Goal: Task Accomplishment & Management: Manage account settings

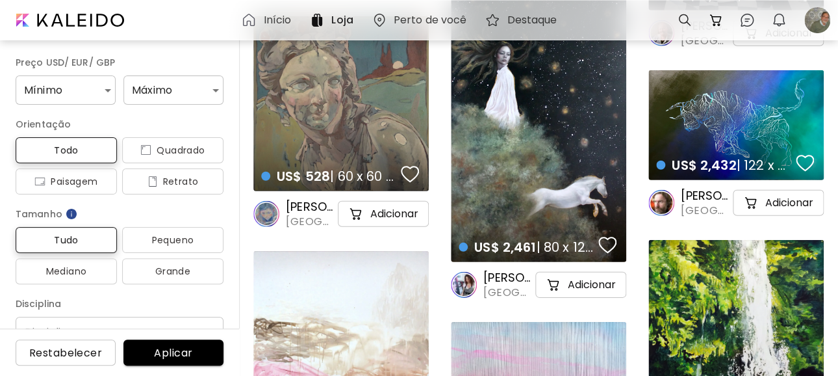
scroll to position [4679, 0]
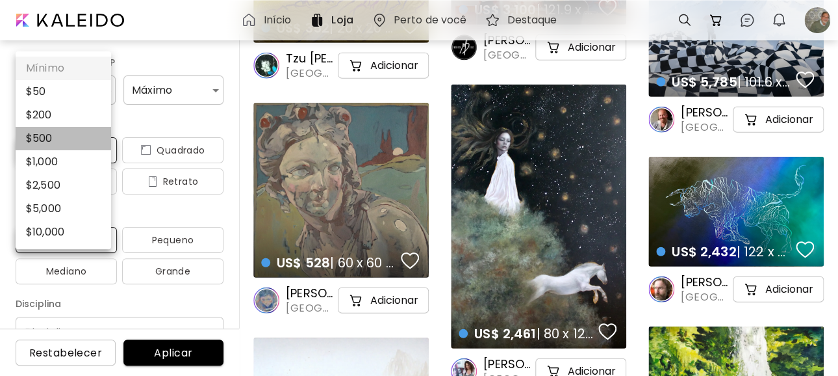
click at [45, 131] on li "$ 500" at bounding box center [64, 138] width 96 height 23
type input "***"
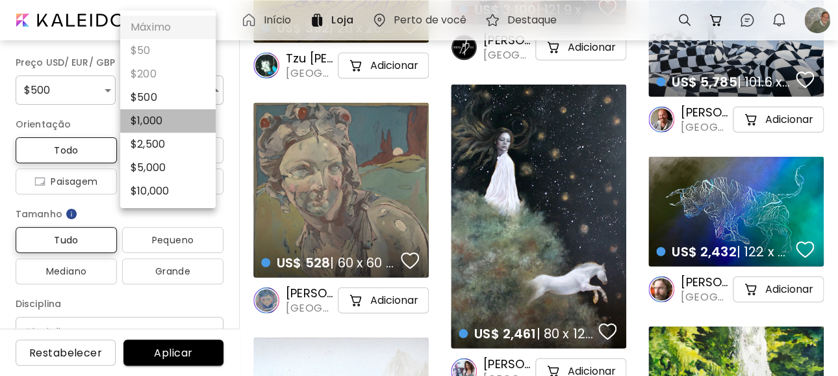
click at [151, 116] on li "$ 1,000" at bounding box center [168, 120] width 96 height 23
type input "****"
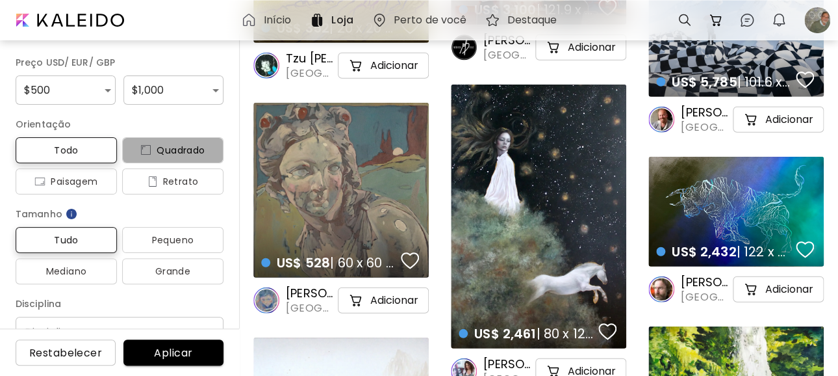
click at [171, 148] on span "Quadrado" at bounding box center [173, 150] width 81 height 16
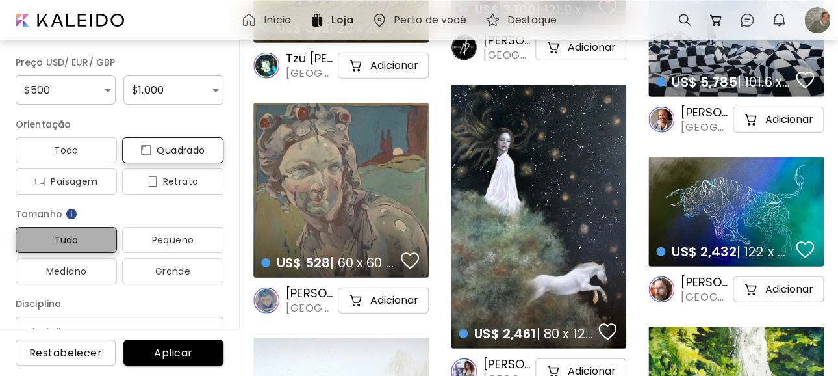
click at [71, 240] on span "Tudo" at bounding box center [66, 240] width 81 height 16
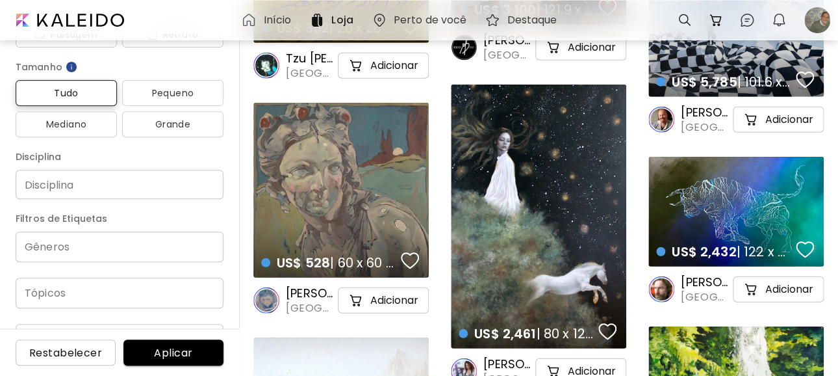
scroll to position [173, 0]
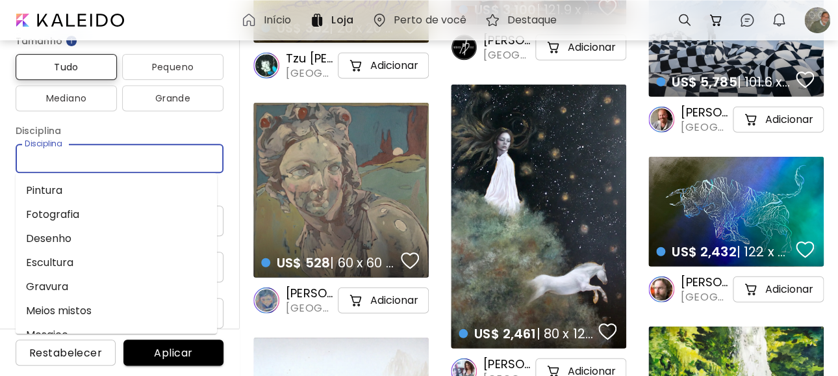
click at [82, 162] on input "Disciplina" at bounding box center [119, 158] width 187 height 14
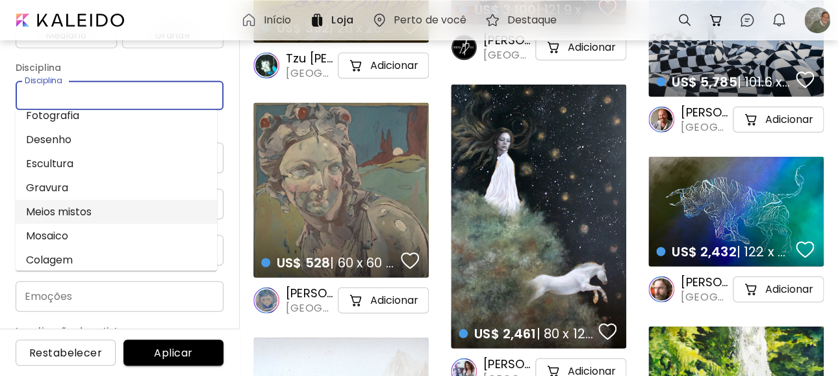
scroll to position [260, 0]
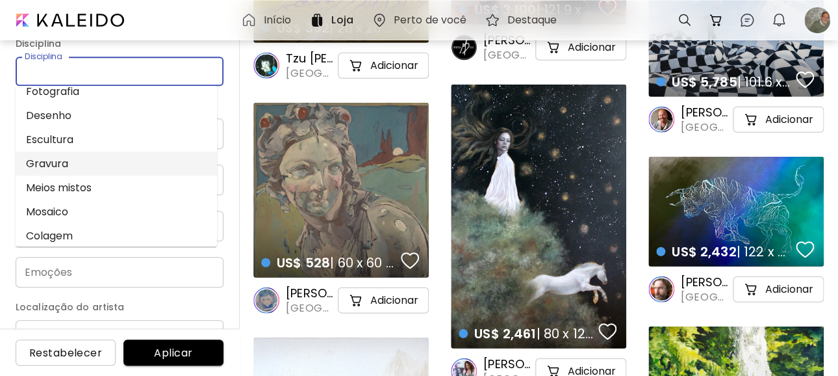
click at [49, 155] on li "Gravura" at bounding box center [116, 163] width 201 height 24
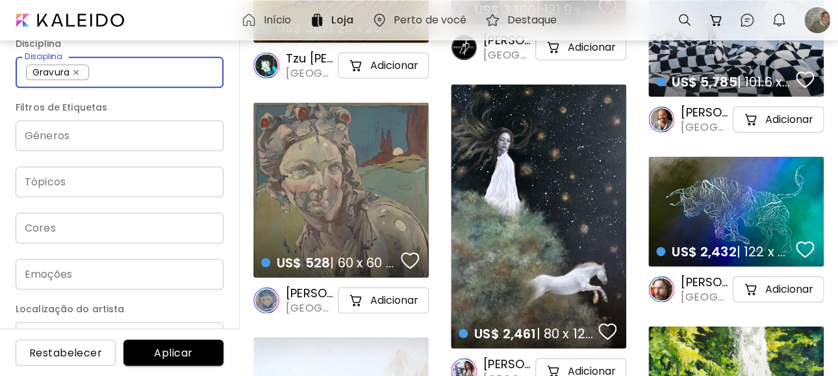
click at [83, 143] on div "Gêneros" at bounding box center [120, 135] width 208 height 31
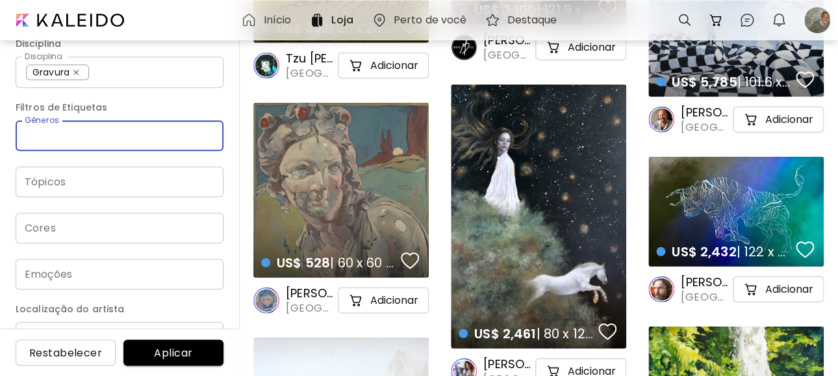
click at [172, 356] on span "Aplicar" at bounding box center [173, 353] width 79 height 14
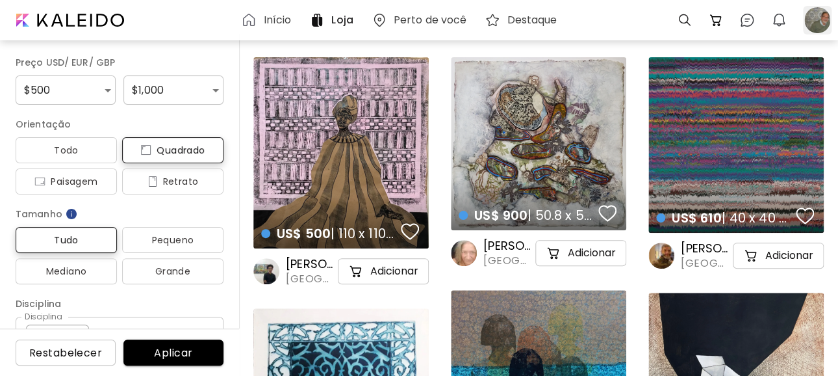
click at [812, 19] on div at bounding box center [817, 20] width 29 height 29
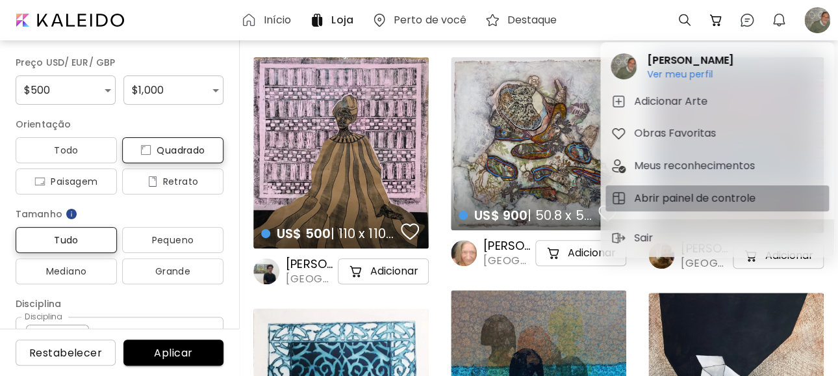
click at [647, 196] on h5 "Abrir painel de controle" at bounding box center [696, 198] width 125 height 16
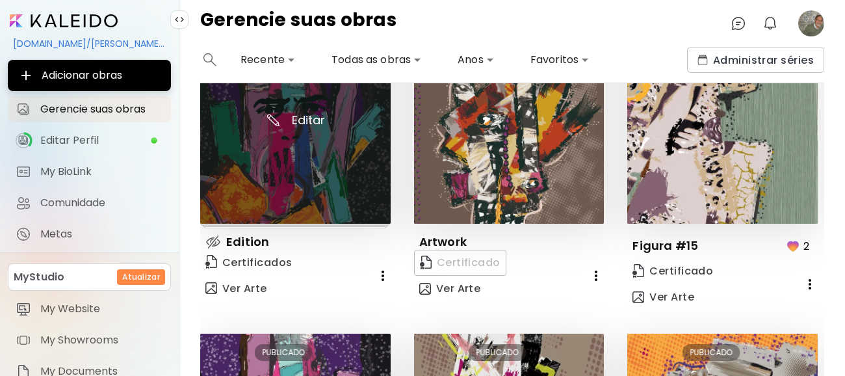
scroll to position [86, 0]
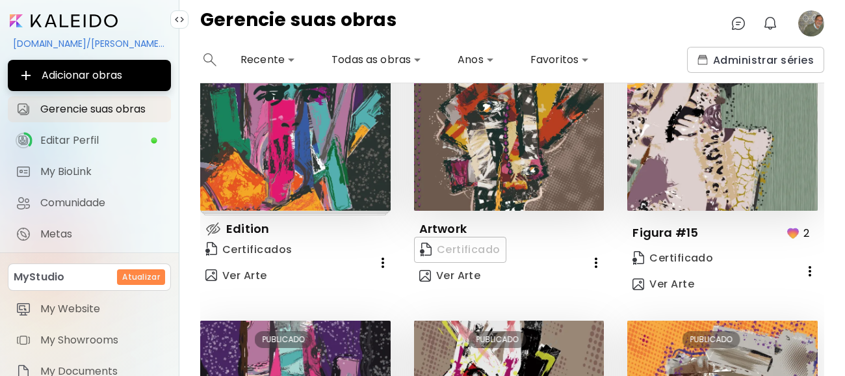
click at [462, 246] on div "Certificado Ver Arte" at bounding box center [499, 263] width 170 height 52
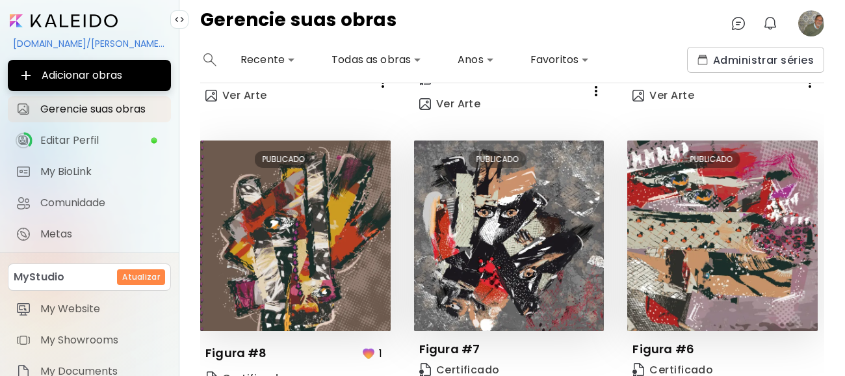
scroll to position [951, 0]
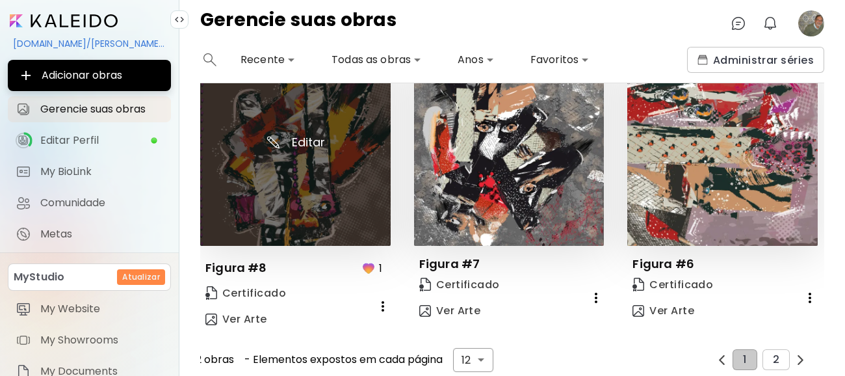
click at [292, 194] on img at bounding box center [295, 150] width 190 height 190
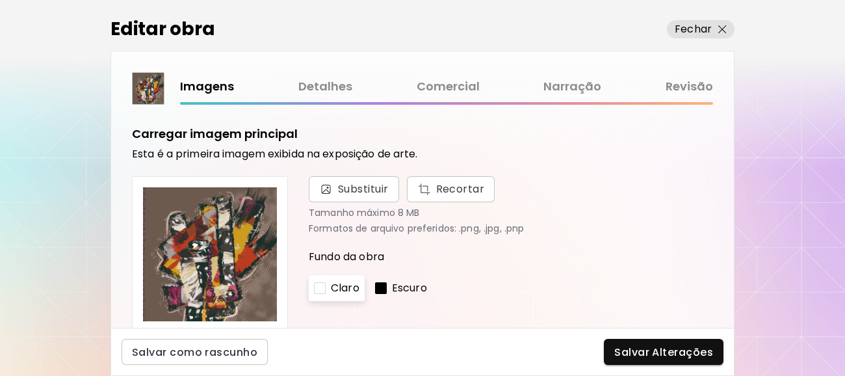
click at [330, 86] on link "Detalhes" at bounding box center [325, 86] width 54 height 19
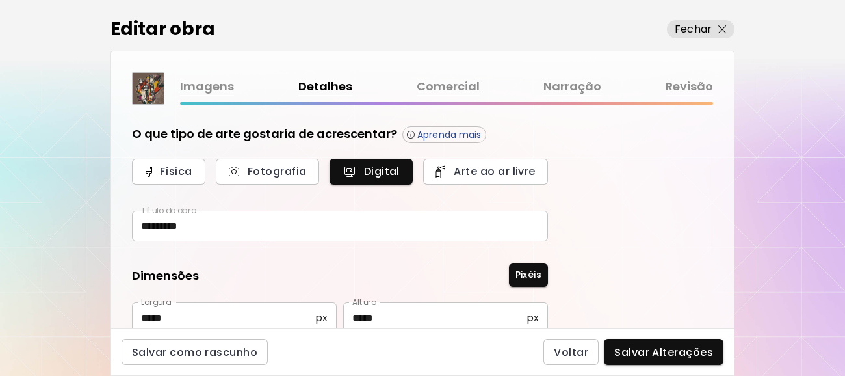
type input "**********"
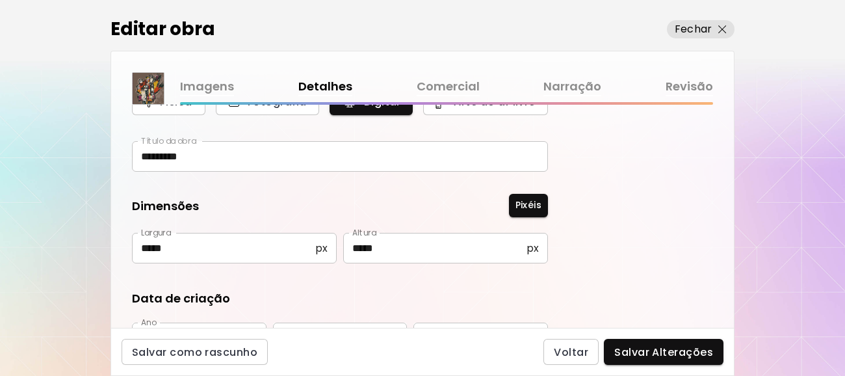
scroll to position [53, 0]
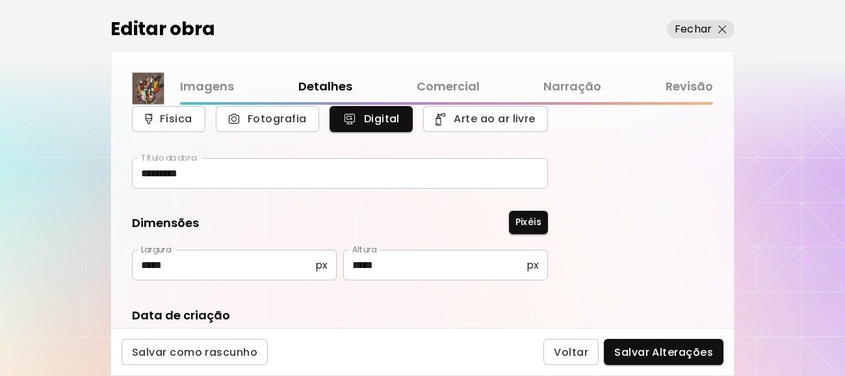
click at [457, 83] on link "Comercial" at bounding box center [448, 86] width 63 height 19
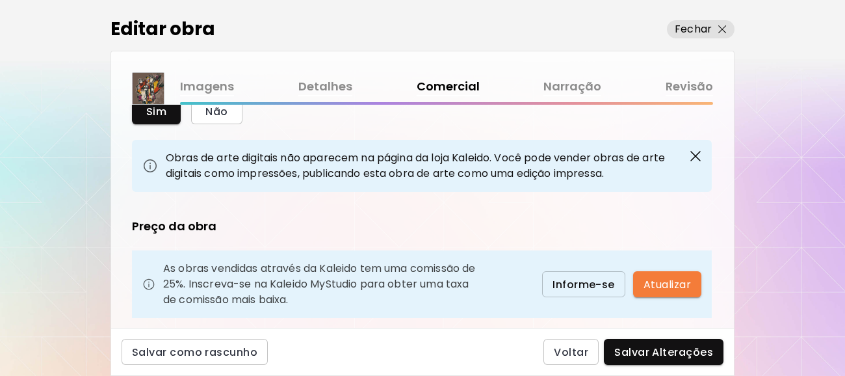
scroll to position [86, 0]
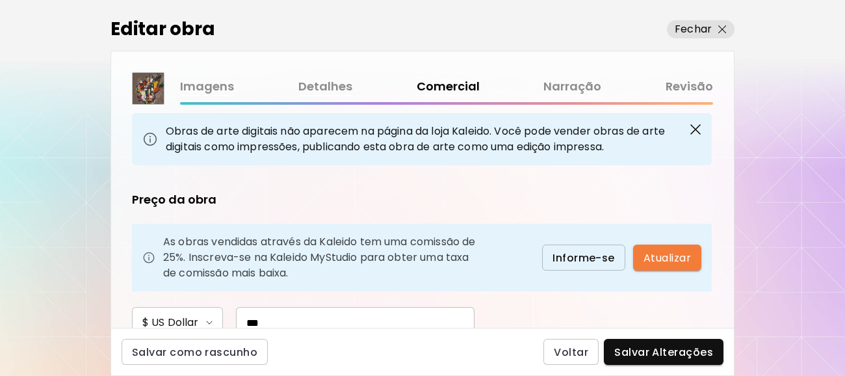
click at [558, 88] on link "Narração" at bounding box center [572, 86] width 58 height 19
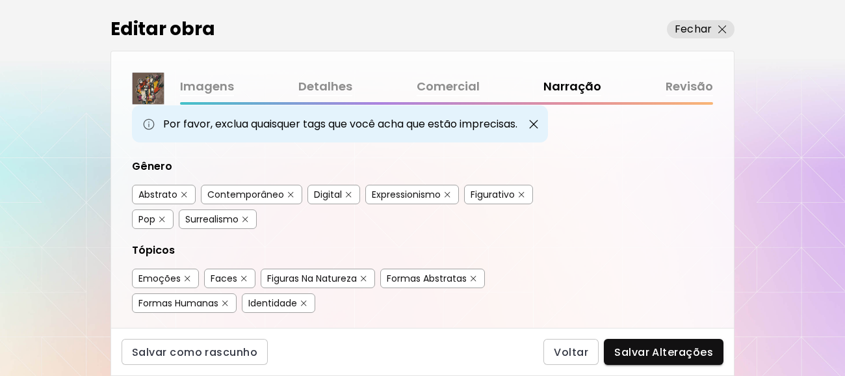
scroll to position [86, 0]
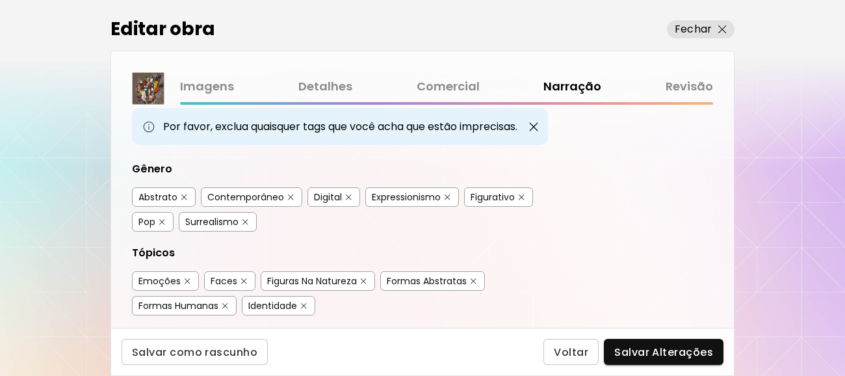
click at [200, 82] on link "Imagens" at bounding box center [207, 86] width 54 height 19
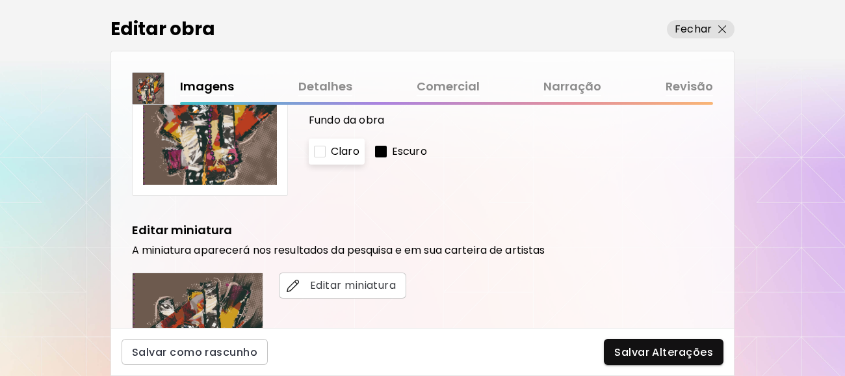
scroll to position [173, 0]
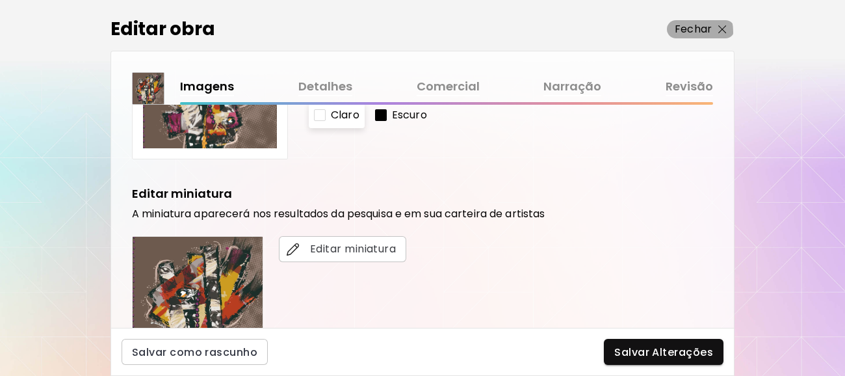
click at [681, 32] on p "Fechar" at bounding box center [693, 29] width 37 height 16
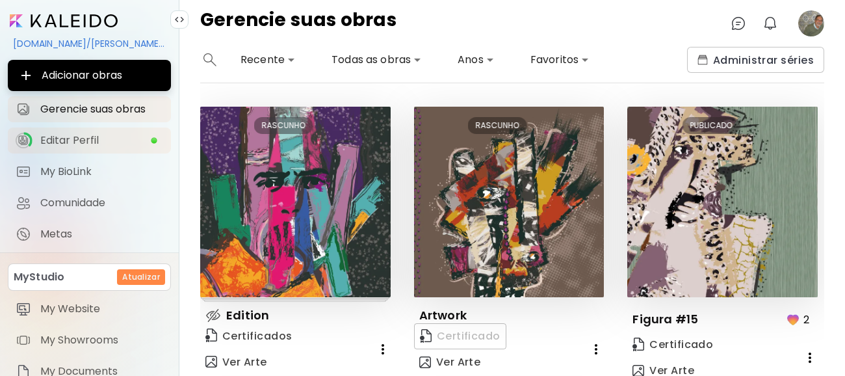
click at [72, 137] on span "Editar Perfil" at bounding box center [95, 140] width 110 height 13
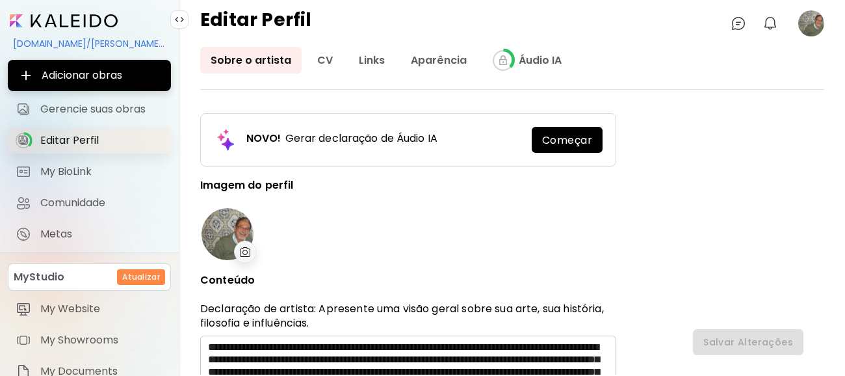
type input "******"
type input "**********"
click at [81, 18] on input "image" at bounding box center [64, 20] width 108 height 13
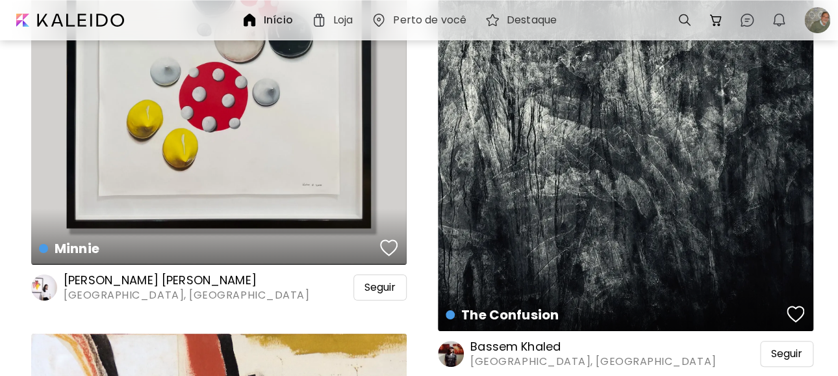
scroll to position [5026, 0]
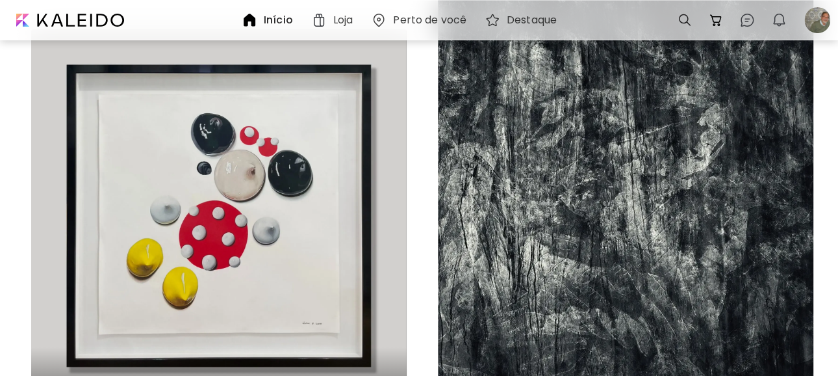
click at [412, 18] on h6 "Perto de você" at bounding box center [429, 20] width 73 height 10
